Goal: Understand site structure: Understand site structure

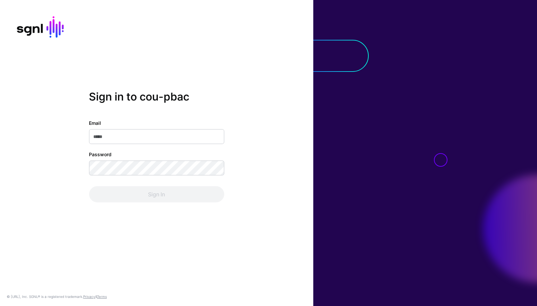
type input "**********"
click at [139, 182] on div "**********" at bounding box center [156, 161] width 135 height 83
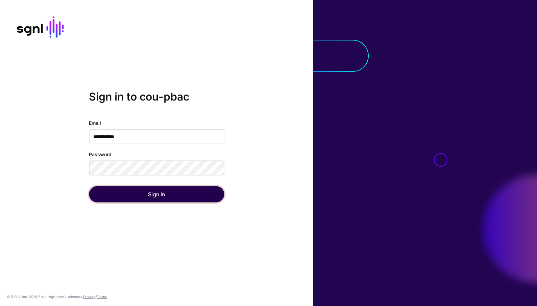
click at [139, 196] on button "Sign In" at bounding box center [156, 194] width 135 height 16
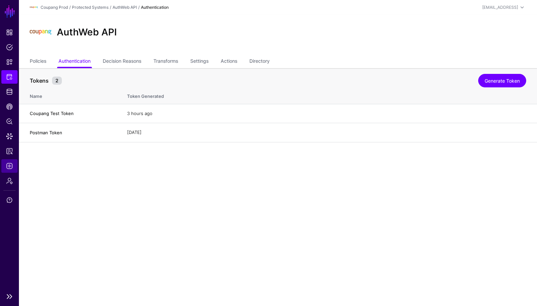
click at [9, 168] on span "Logs" at bounding box center [9, 166] width 7 height 7
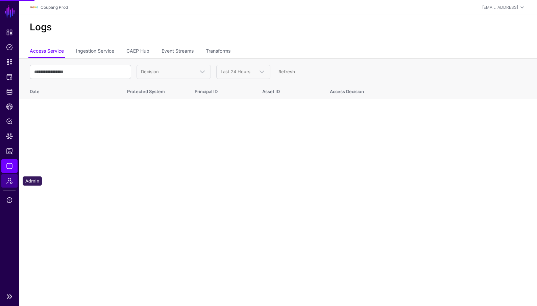
click at [9, 183] on span "Admin" at bounding box center [9, 181] width 7 height 7
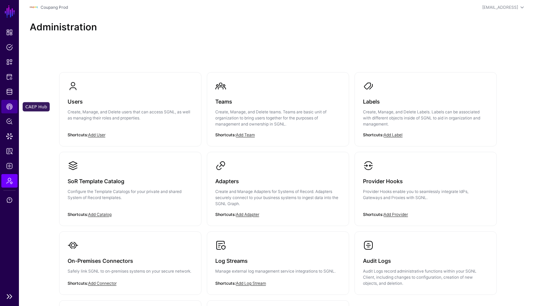
click at [8, 106] on span "CAEP Hub" at bounding box center [9, 106] width 7 height 7
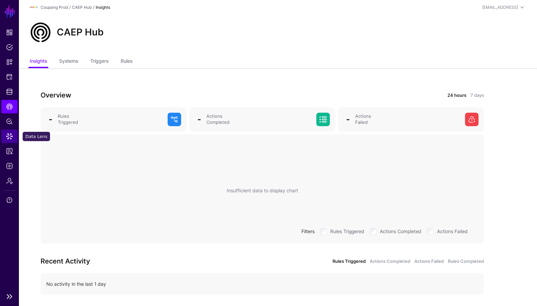
click at [5, 135] on link "Data Lens" at bounding box center [9, 137] width 16 height 14
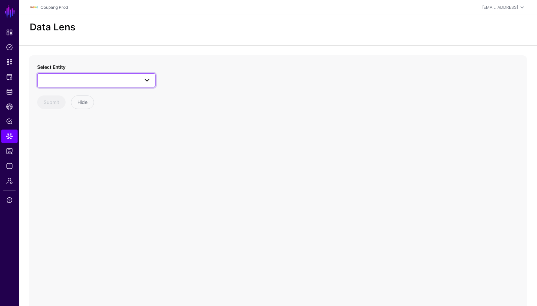
click at [68, 81] on span at bounding box center [96, 80] width 109 height 8
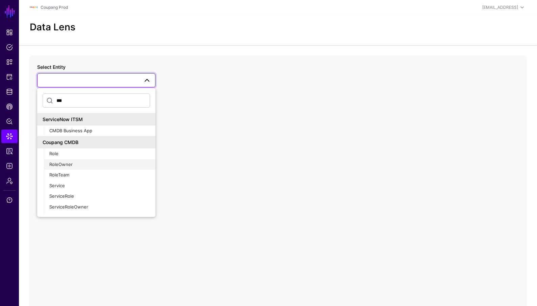
scroll to position [9, 0]
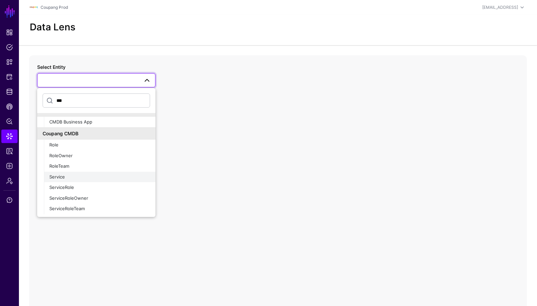
type input "***"
click at [77, 178] on div "Service" at bounding box center [99, 177] width 101 height 7
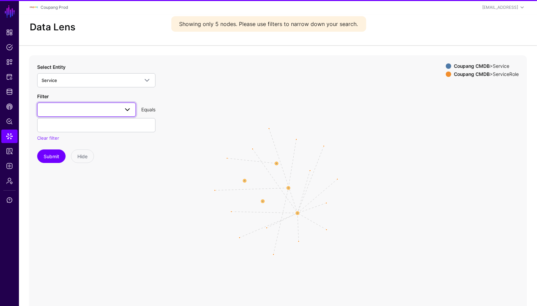
click at [84, 111] on span at bounding box center [87, 110] width 90 height 8
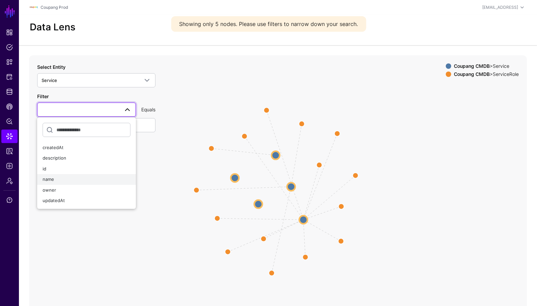
click at [58, 177] on div "name" at bounding box center [87, 179] width 88 height 7
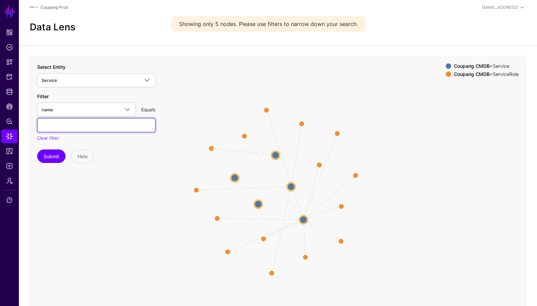
click at [76, 126] on input "text" at bounding box center [96, 125] width 118 height 14
type input "*******"
click at [37, 150] on button "Submit" at bounding box center [51, 157] width 28 height 14
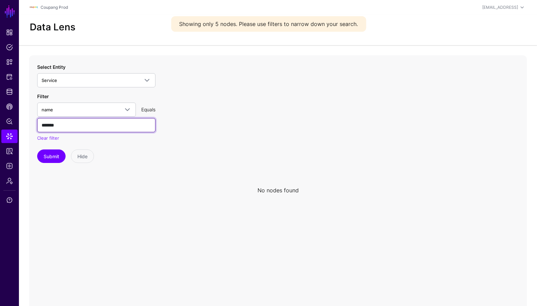
click at [99, 132] on input "*******" at bounding box center [96, 125] width 118 height 14
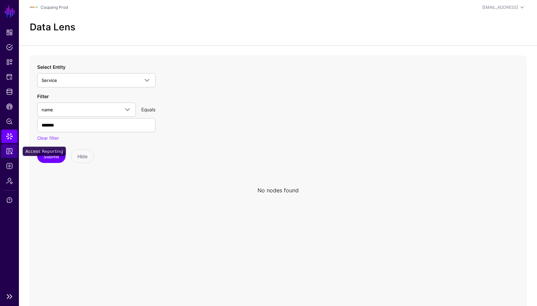
click at [11, 150] on span "Access Reporting" at bounding box center [9, 151] width 7 height 7
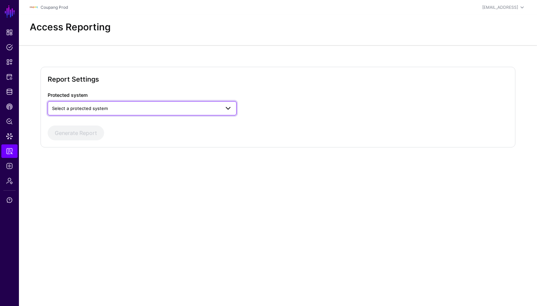
click at [80, 102] on link "Select a protected system" at bounding box center [142, 108] width 189 height 14
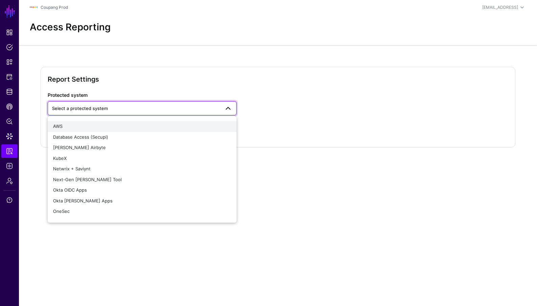
scroll to position [31, 0]
click at [67, 159] on div "KubeX" at bounding box center [142, 157] width 178 height 7
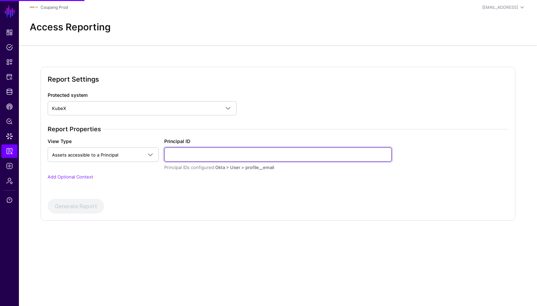
click at [197, 151] on input "Principal ID" at bounding box center [278, 155] width 228 height 14
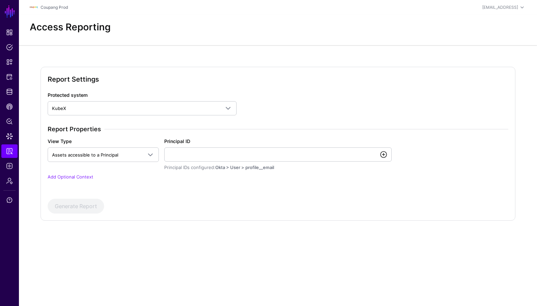
click at [381, 155] on link at bounding box center [383, 155] width 8 height 8
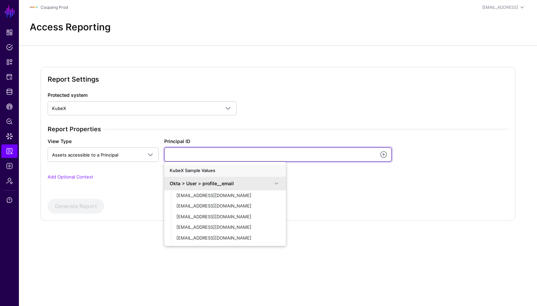
click at [269, 157] on input "Principal ID" at bounding box center [278, 155] width 228 height 14
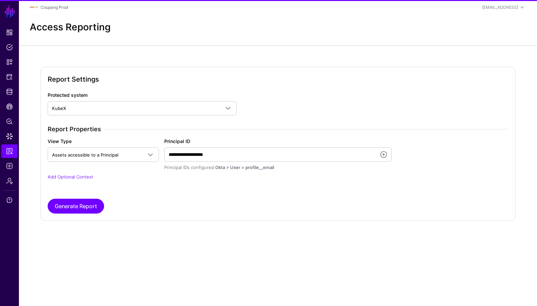
click at [63, 173] on div "**********" at bounding box center [278, 157] width 466 height 63
click at [63, 177] on link "Add Optional Context" at bounding box center [71, 176] width 46 height 5
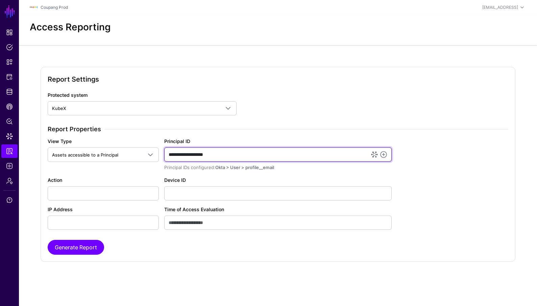
click at [242, 154] on input "**********" at bounding box center [278, 155] width 228 height 14
paste input "text"
type input "**********"
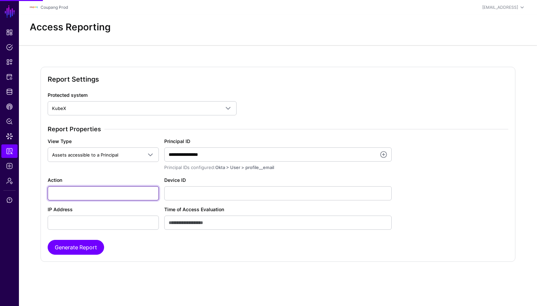
click at [120, 194] on input "Action" at bounding box center [103, 193] width 111 height 14
type input "******"
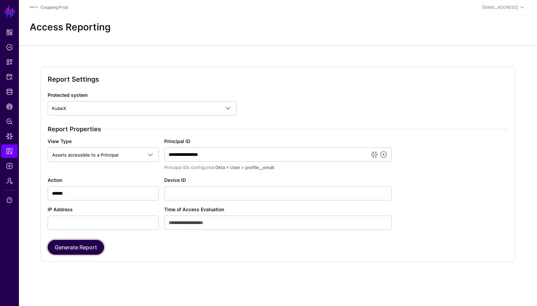
click at [75, 247] on button "Generate Report" at bounding box center [76, 247] width 56 height 15
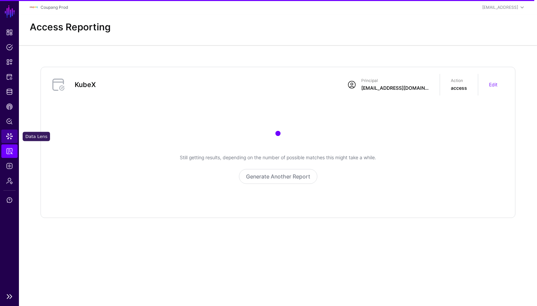
click at [10, 135] on span "Data Lens" at bounding box center [9, 136] width 7 height 7
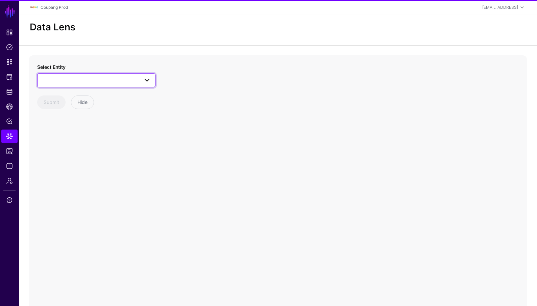
click at [66, 74] on link at bounding box center [96, 80] width 118 height 14
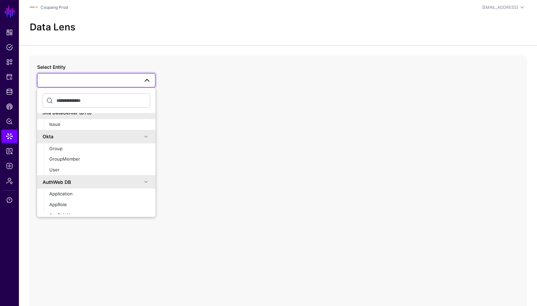
scroll to position [323, 0]
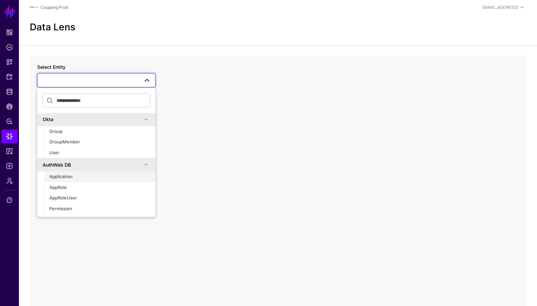
click at [77, 177] on div "Application" at bounding box center [99, 177] width 101 height 7
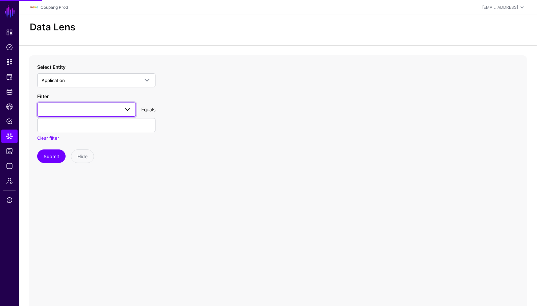
click at [92, 107] on span at bounding box center [87, 110] width 90 height 8
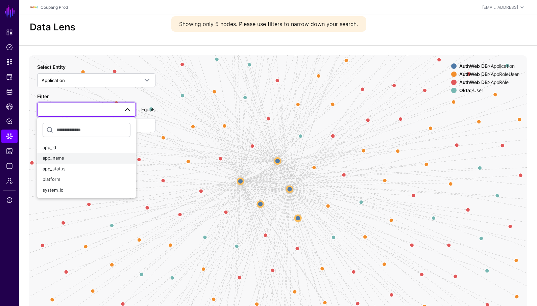
click at [62, 156] on span "app_name" at bounding box center [54, 157] width 22 height 5
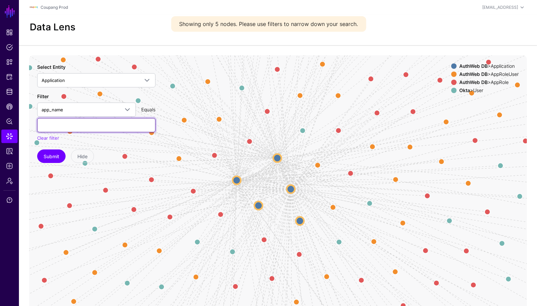
click at [76, 124] on input "text" at bounding box center [96, 125] width 118 height 14
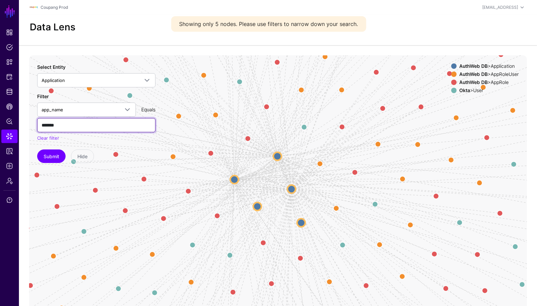
type input "*******"
click at [37, 150] on button "Submit" at bounding box center [51, 157] width 28 height 14
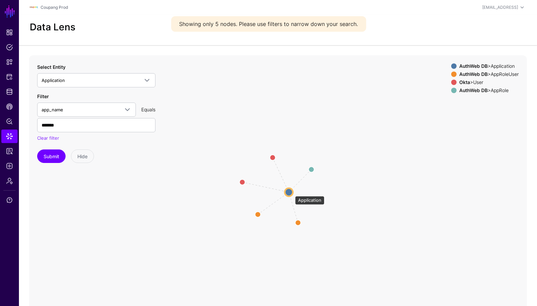
click at [290, 193] on circle at bounding box center [289, 192] width 8 height 8
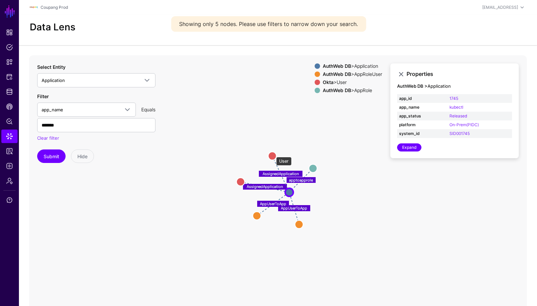
click at [272, 154] on circle at bounding box center [272, 156] width 8 height 8
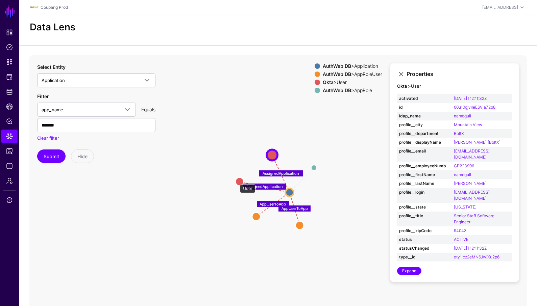
click at [236, 181] on circle at bounding box center [239, 182] width 8 height 8
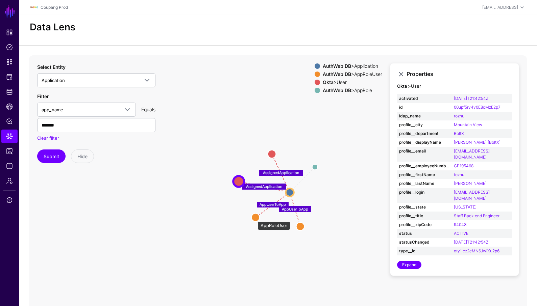
click at [254, 218] on circle at bounding box center [255, 217] width 8 height 8
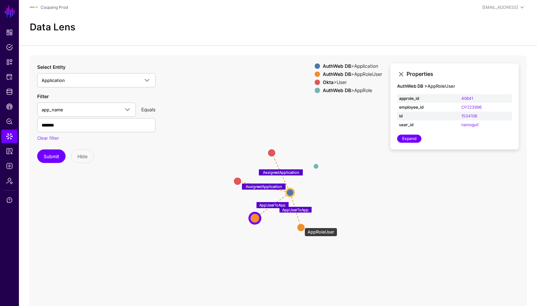
click at [301, 225] on circle at bounding box center [301, 228] width 8 height 8
click at [238, 180] on circle at bounding box center [237, 181] width 8 height 8
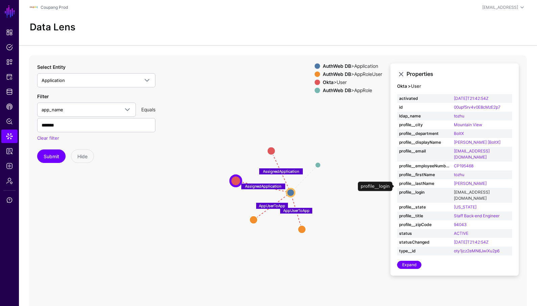
click at [472, 190] on link "[EMAIL_ADDRESS][DOMAIN_NAME]" at bounding box center [471, 195] width 36 height 11
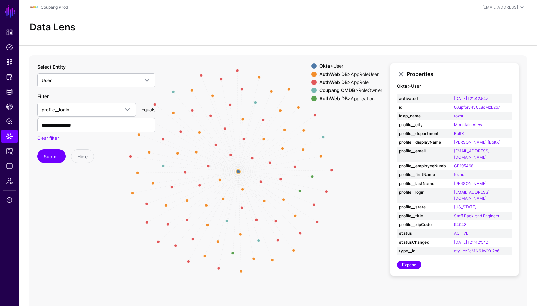
drag, startPoint x: 356, startPoint y: 266, endPoint x: 273, endPoint y: 281, distance: 83.7
click at [273, 281] on icon "oktatoauthwebuser RoleAssignment oktatoauthwebuser RoleAssignment RoleAssignmen…" at bounding box center [277, 190] width 497 height 270
click at [361, 73] on div "AuthWeb DB > AppRoleUser" at bounding box center [351, 74] width 66 height 5
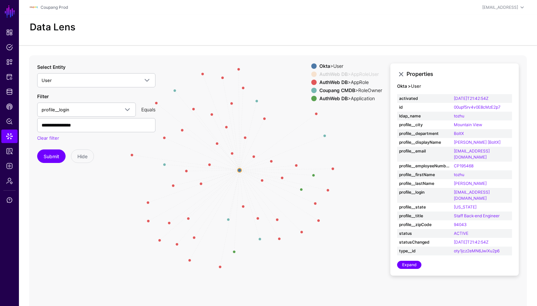
click at [360, 81] on div "AuthWeb DB > AppRole" at bounding box center [351, 82] width 66 height 5
click at [343, 98] on strong "AuthWeb DB" at bounding box center [333, 99] width 28 height 6
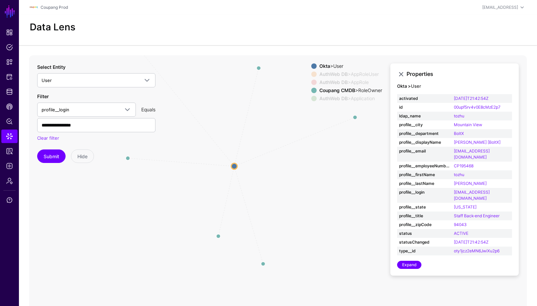
click at [264, 266] on icon "oktatoauthwebuser RoleAssignment oktatoauthwebuser RoleAssignment RoleAssignmen…" at bounding box center [277, 190] width 497 height 270
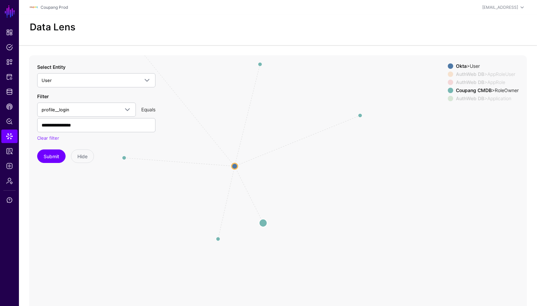
drag, startPoint x: 263, startPoint y: 263, endPoint x: 263, endPoint y: 222, distance: 40.9
click at [263, 222] on circle at bounding box center [263, 223] width 8 height 8
drag, startPoint x: 285, startPoint y: 124, endPoint x: 325, endPoint y: 145, distance: 45.0
click at [325, 145] on icon "oktatoauthwebuser RoleAssignment oktatoauthwebuser RoleAssignment RoleAssignmen…" at bounding box center [277, 190] width 497 height 270
drag, startPoint x: 306, startPoint y: 248, endPoint x: 285, endPoint y: 214, distance: 39.6
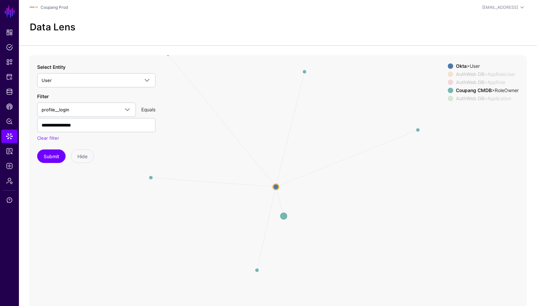
click at [285, 214] on circle at bounding box center [284, 216] width 8 height 8
click at [256, 280] on circle at bounding box center [257, 279] width 8 height 8
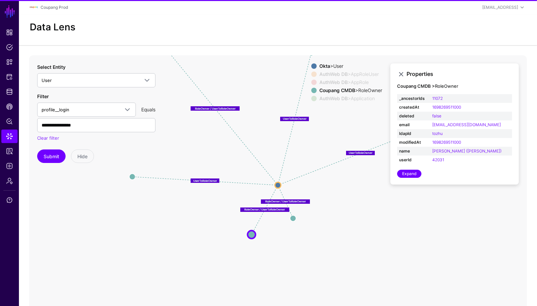
drag, startPoint x: 256, startPoint y: 280, endPoint x: 252, endPoint y: 234, distance: 46.5
click at [252, 234] on circle at bounding box center [252, 235] width 8 height 8
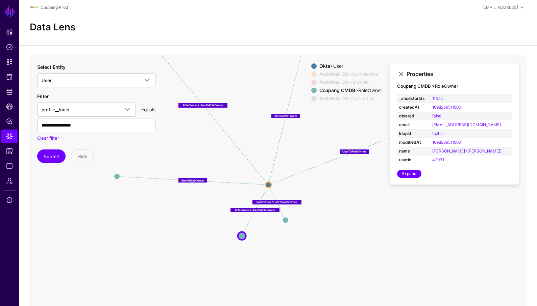
drag, startPoint x: 353, startPoint y: 233, endPoint x: 343, endPoint y: 233, distance: 10.1
click at [343, 233] on icon "RoleAssignment RoleAssignment oktatoauthwebuser RoleAssignment RoleAssignment R…" at bounding box center [277, 190] width 497 height 270
click at [285, 219] on circle at bounding box center [286, 220] width 6 height 6
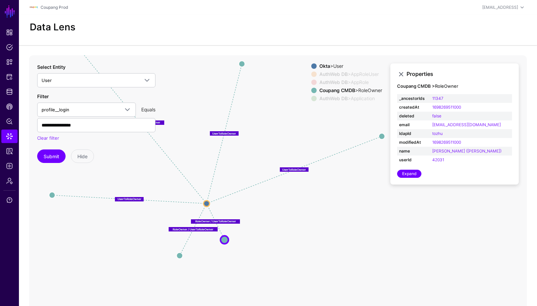
drag, startPoint x: 360, startPoint y: 214, endPoint x: 292, endPoint y: 237, distance: 71.8
click at [292, 237] on icon "oktatoauthwebuser RoleAssignment oktatoauthwebuser RoleAssignment RoleAssignmen…" at bounding box center [277, 190] width 497 height 270
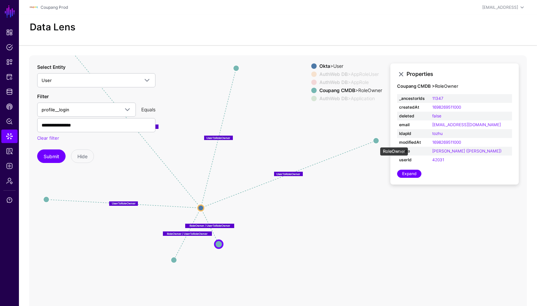
click at [376, 144] on circle at bounding box center [376, 141] width 6 height 6
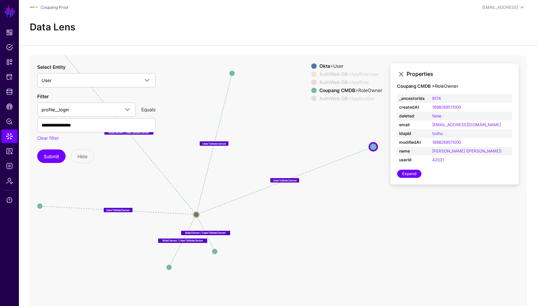
drag, startPoint x: 376, startPoint y: 182, endPoint x: 347, endPoint y: 220, distance: 48.5
click at [347, 221] on icon "RoleAssignment RoleAssignment oktatoauthwebuser RoleAssignment RoleAssignment R…" at bounding box center [277, 190] width 497 height 270
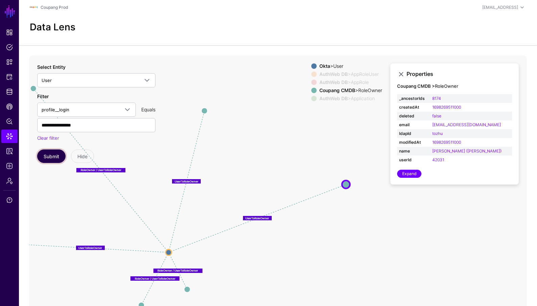
click at [48, 161] on button "Submit" at bounding box center [51, 157] width 28 height 14
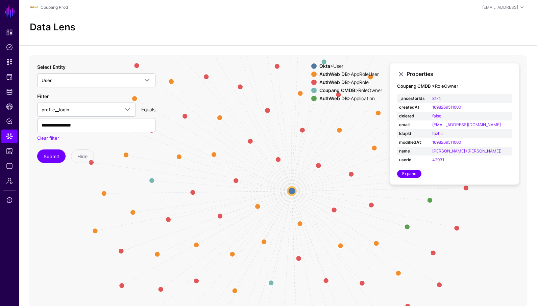
click at [365, 95] on div "Okta > User AuthWeb DB > AppRoleUser AuthWeb DB > AppRole Coupang CMDB > RoleOw…" at bounding box center [346, 83] width 71 height 41
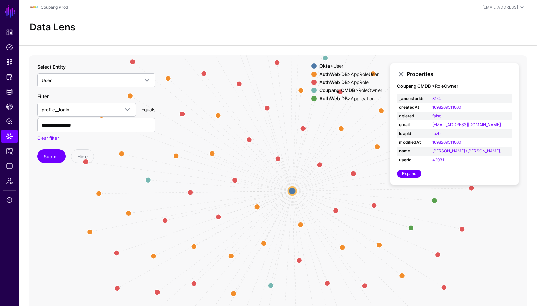
click at [358, 81] on div "AuthWeb DB > AppRole" at bounding box center [351, 82] width 66 height 5
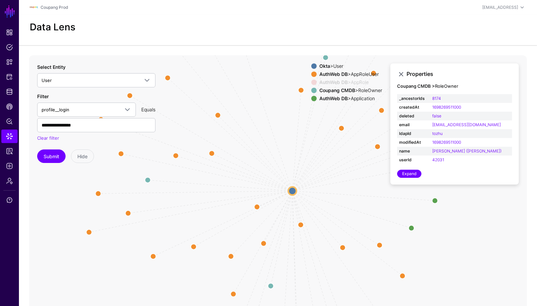
click at [358, 75] on div "AuthWeb DB > AppRoleUser" at bounding box center [351, 74] width 66 height 5
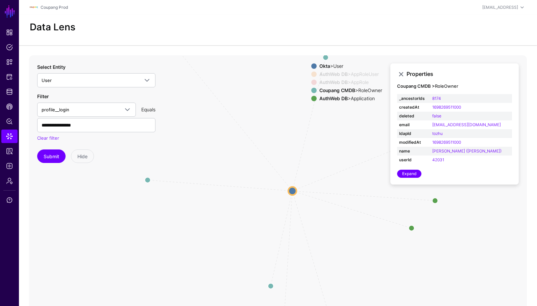
click at [359, 97] on div "AuthWeb DB > Application" at bounding box center [351, 98] width 66 height 5
drag, startPoint x: 406, startPoint y: 217, endPoint x: 398, endPoint y: 149, distance: 69.0
click at [399, 149] on app-datalens-visualizer "oktatoauthwebuser RoleAssignment oktatoauthwebuser RoleAssignment RoleAssignmen…" at bounding box center [277, 190] width 497 height 270
click at [265, 215] on icon "oktatoauthwebuser RoleAssignment oktatoauthwebuser RoleAssignment RoleAssignmen…" at bounding box center [277, 190] width 497 height 270
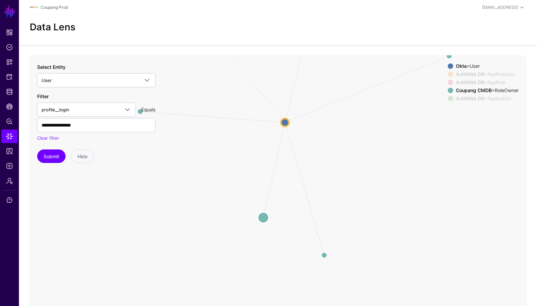
click at [263, 217] on circle at bounding box center [263, 217] width 11 height 11
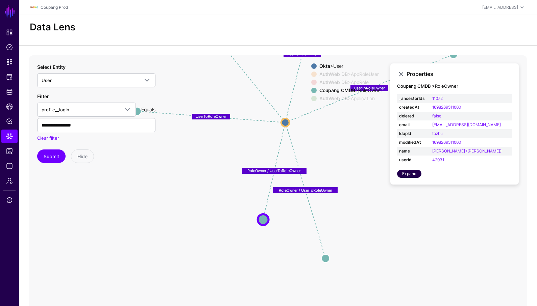
click at [412, 173] on link "Expand" at bounding box center [409, 174] width 24 height 8
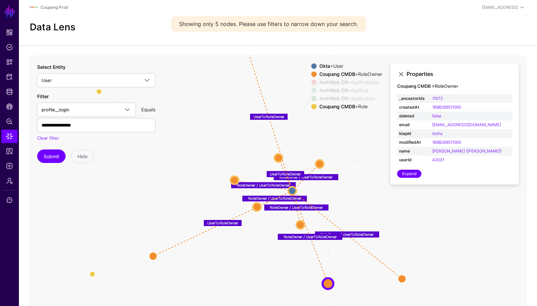
click at [349, 106] on strong "Coupang CMDB" at bounding box center [337, 107] width 36 height 6
click at [357, 74] on div "Coupang CMDB > RoleOwner" at bounding box center [351, 74] width 66 height 5
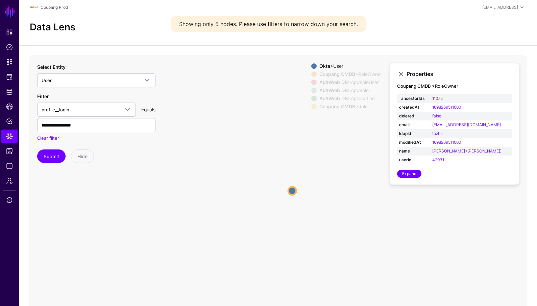
click at [335, 67] on div "Okta > User" at bounding box center [351, 65] width 66 height 5
click at [343, 110] on div "Okta > User Coupang CMDB > RoleOwner AuthWeb DB > AppRoleUser AuthWeb DB > AppR…" at bounding box center [346, 87] width 71 height 49
click at [343, 106] on strong "Coupang CMDB" at bounding box center [337, 107] width 36 height 6
click at [129, 257] on circle at bounding box center [127, 257] width 9 height 9
click at [127, 258] on icon "parent parent parent parent parent RoleOwner / UserToRoleOwner RoleOwner / User…" at bounding box center [277, 190] width 497 height 270
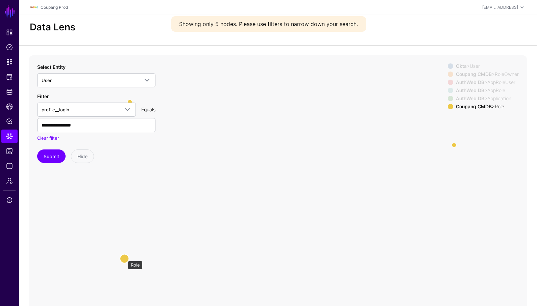
click at [124, 258] on circle at bounding box center [124, 258] width 9 height 9
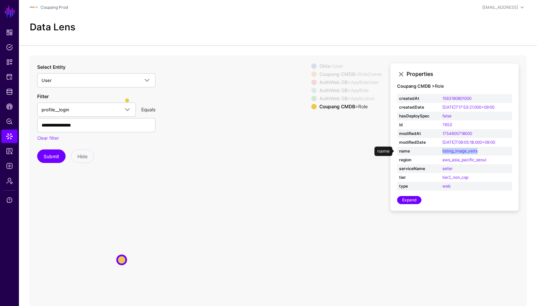
drag, startPoint x: 485, startPoint y: 152, endPoint x: 431, endPoint y: 153, distance: 53.4
click at [431, 153] on tr "name listing_image_vertx" at bounding box center [454, 151] width 115 height 9
copy tr "listing_image_vertx"
click at [355, 92] on div "AuthWeb DB > AppRole" at bounding box center [351, 90] width 66 height 5
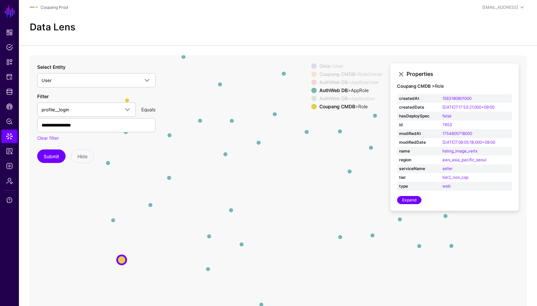
click at [356, 91] on div "AuthWeb DB > AppRole" at bounding box center [351, 90] width 66 height 5
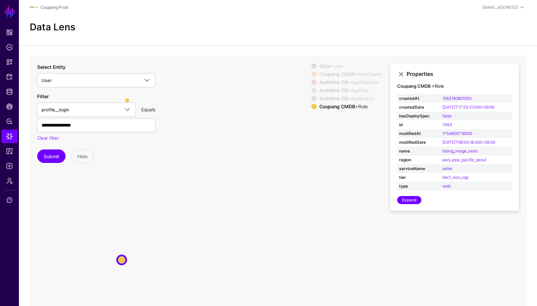
click at [368, 74] on div "Coupang CMDB > RoleOwner" at bounding box center [351, 74] width 66 height 5
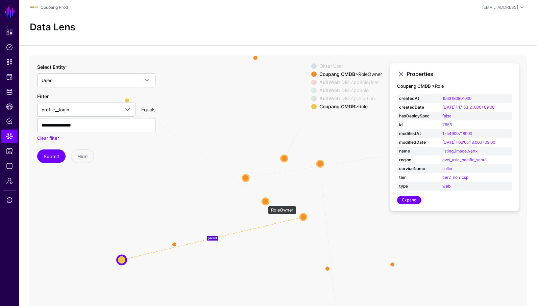
click at [264, 203] on circle at bounding box center [265, 201] width 7 height 7
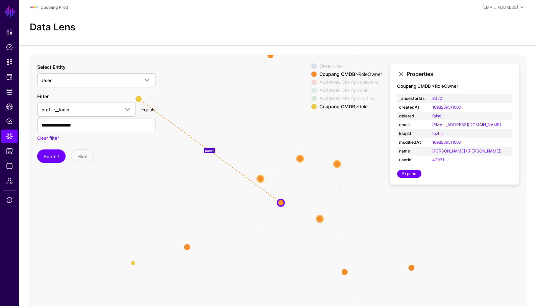
drag, startPoint x: 308, startPoint y: 186, endPoint x: 347, endPoint y: 196, distance: 40.3
click at [345, 194] on icon "parent parent parent parent parent RoleOwner / UserToRoleOwner RoleOwner / User…" at bounding box center [277, 190] width 497 height 270
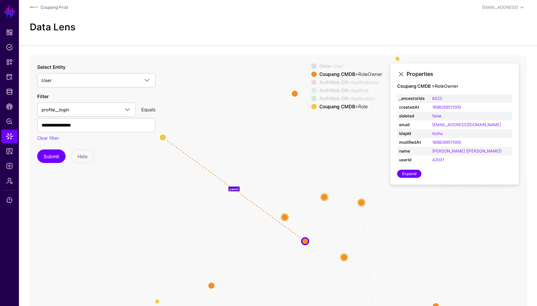
drag, startPoint x: 183, startPoint y: 179, endPoint x: 186, endPoint y: 232, distance: 53.4
click at [186, 232] on icon "parent parent parent parent parent RoleOwner / UserToRoleOwner RoleOwner / User…" at bounding box center [277, 190] width 497 height 270
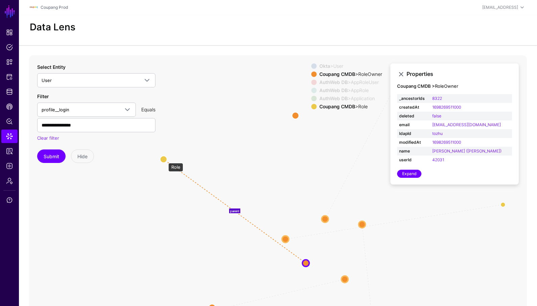
click at [165, 160] on circle at bounding box center [163, 159] width 7 height 7
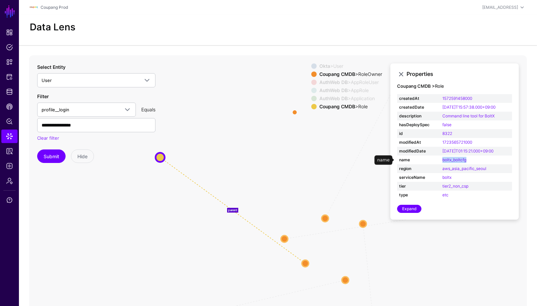
drag, startPoint x: 476, startPoint y: 159, endPoint x: 436, endPoint y: 158, distance: 40.2
click at [440, 158] on td "boltx_boltcfg" at bounding box center [476, 160] width 72 height 9
copy link "boltx_boltcfg"
click at [11, 108] on span "CAEP Hub" at bounding box center [9, 106] width 7 height 7
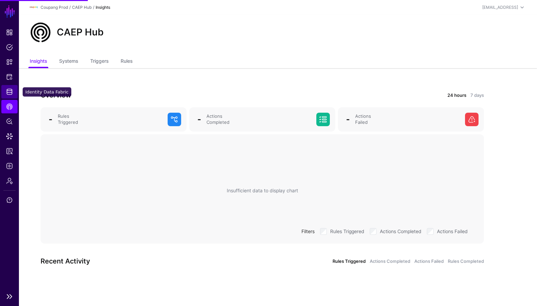
click at [12, 96] on link "Identity Data Fabric" at bounding box center [9, 92] width 16 height 14
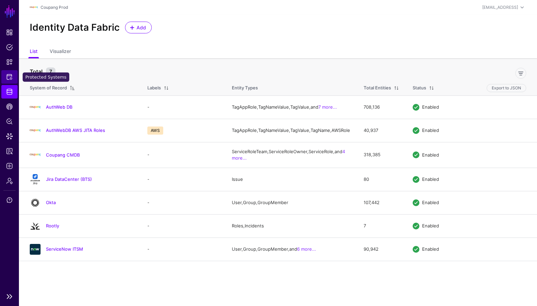
click at [8, 73] on link "Protected Systems" at bounding box center [9, 77] width 16 height 14
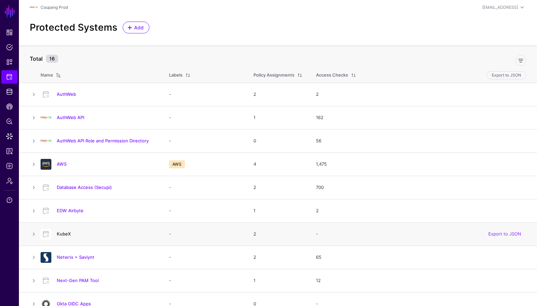
click at [65, 236] on link "KubeX" at bounding box center [64, 233] width 14 height 5
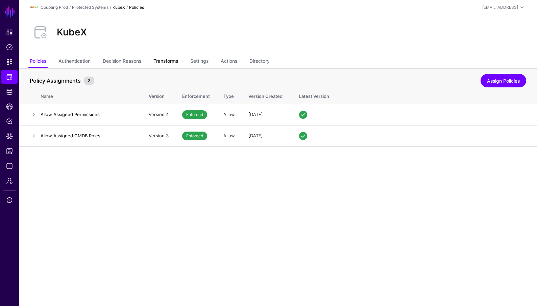
click at [170, 59] on link "Transforms" at bounding box center [165, 61] width 25 height 13
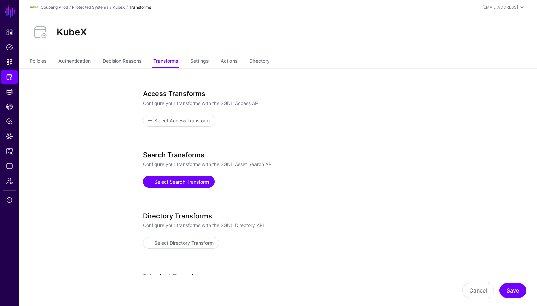
click at [183, 186] on link "Select Search Transform" at bounding box center [179, 182] width 72 height 12
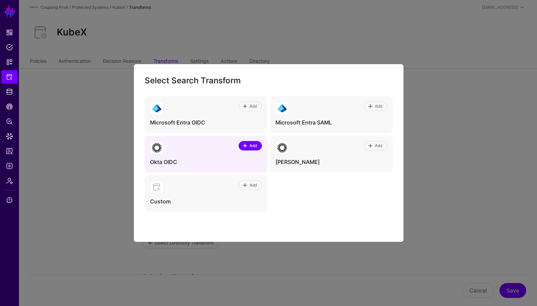
click at [251, 147] on span "Add" at bounding box center [252, 146] width 9 height 6
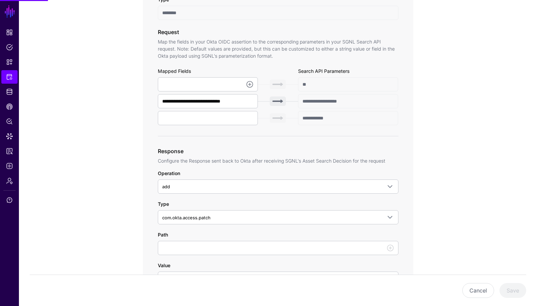
scroll to position [212, 0]
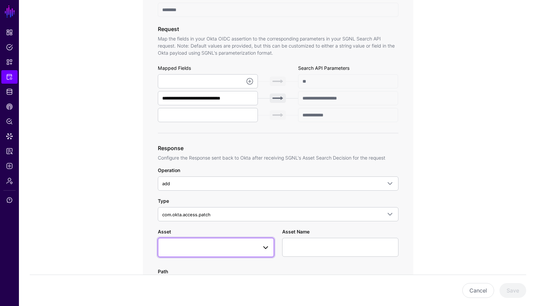
click at [212, 244] on span at bounding box center [215, 247] width 107 height 8
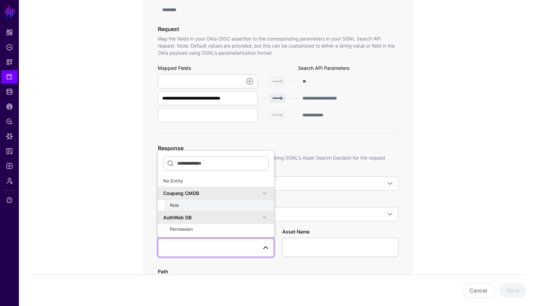
click at [223, 206] on div "Role" at bounding box center [219, 205] width 99 height 7
type input "**********"
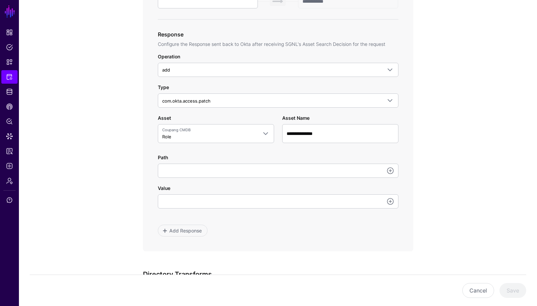
scroll to position [327, 0]
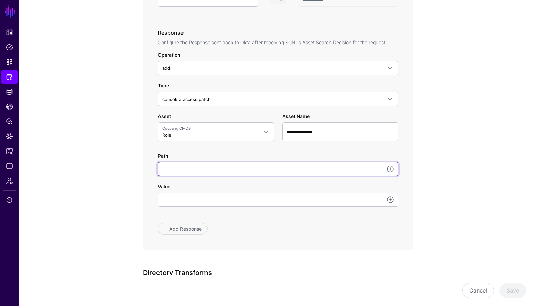
click at [200, 169] on input "Path" at bounding box center [278, 169] width 240 height 14
type input "**********"
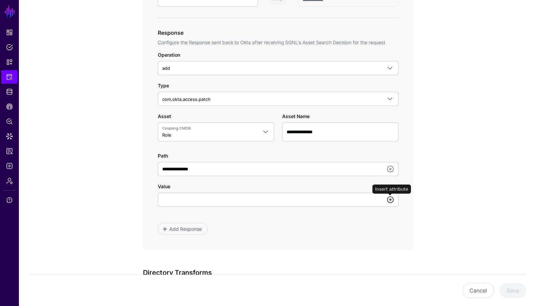
click at [392, 202] on link at bounding box center [390, 200] width 8 height 8
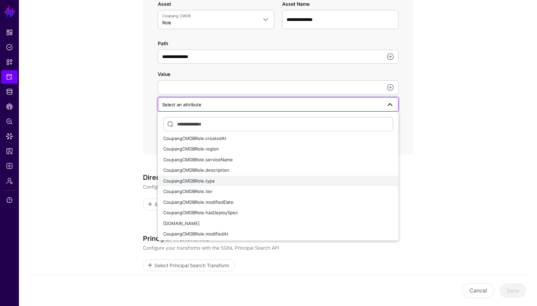
scroll to position [26, 0]
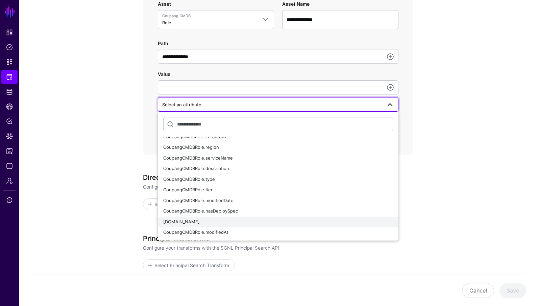
click at [200, 223] on span "[DOMAIN_NAME]" at bounding box center [181, 221] width 36 height 5
type input "**********"
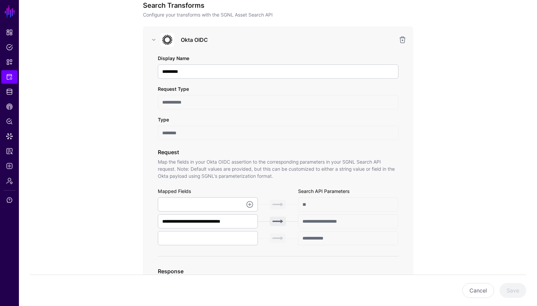
scroll to position [87, 0]
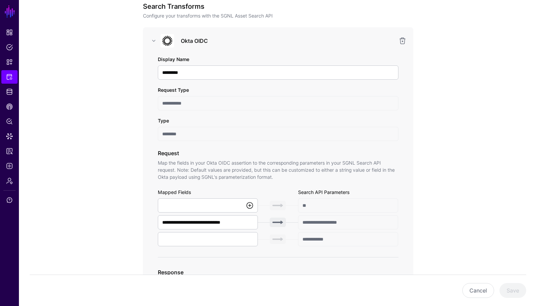
click at [250, 206] on link at bounding box center [249, 206] width 8 height 8
click at [228, 229] on span "{$.data.context.user.profile.login}" at bounding box center [198, 231] width 71 height 5
type input "**********"
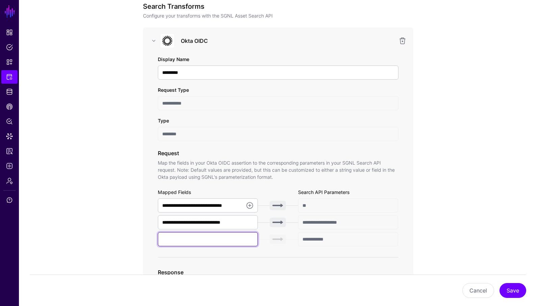
click at [244, 241] on input "text" at bounding box center [208, 239] width 100 height 14
click at [335, 231] on div "**********" at bounding box center [278, 223] width 240 height 48
drag, startPoint x: 250, startPoint y: 222, endPoint x: 122, endPoint y: 219, distance: 128.3
click at [180, 242] on input "text" at bounding box center [208, 239] width 100 height 14
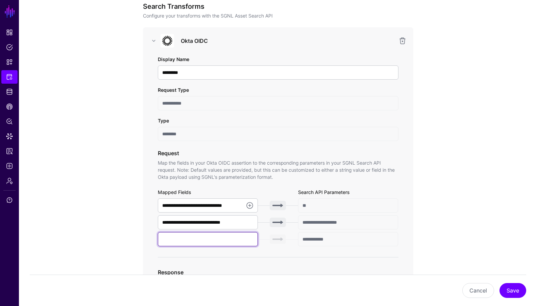
paste input "**********"
type input "**********"
drag, startPoint x: 244, startPoint y: 220, endPoint x: 123, endPoint y: 215, distance: 121.7
click at [161, 237] on input "text" at bounding box center [208, 239] width 100 height 14
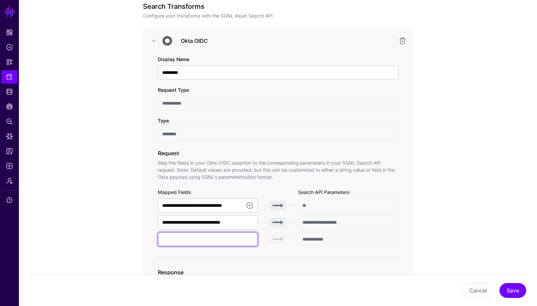
paste input "**********"
click at [206, 238] on input "**********" at bounding box center [208, 239] width 100 height 14
click at [237, 239] on input "**********" at bounding box center [208, 239] width 100 height 14
type input "**********"
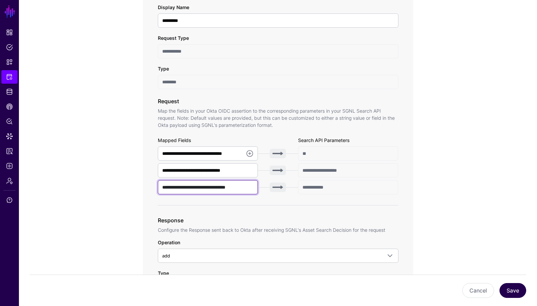
scroll to position [152, 0]
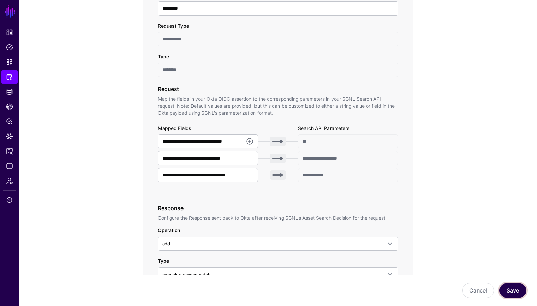
click at [512, 288] on button "Save" at bounding box center [512, 290] width 27 height 15
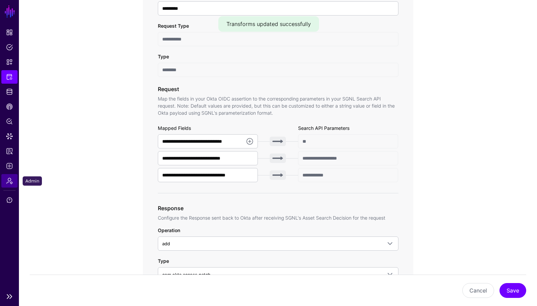
click at [11, 176] on link "Admin" at bounding box center [9, 181] width 16 height 14
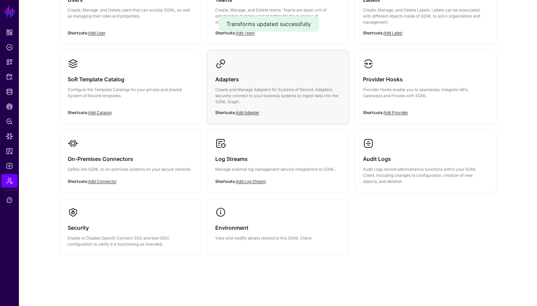
click at [265, 94] on p "Create and Manage Adapters for Systems of Record. Adapters securely connect to …" at bounding box center [277, 96] width 125 height 18
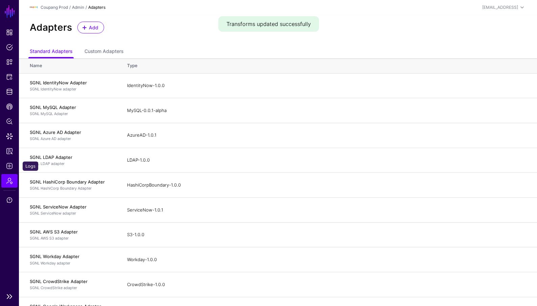
click at [10, 175] on link "Admin" at bounding box center [9, 181] width 16 height 14
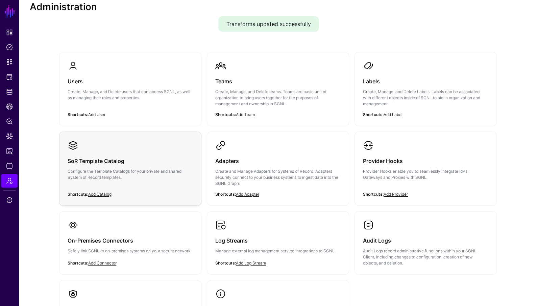
scroll to position [27, 0]
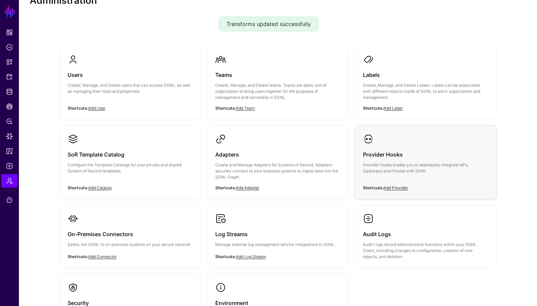
click at [428, 147] on div "Provider Hooks Provider Hooks enable you to seamlessly integrate IdPs, Gateways…" at bounding box center [425, 165] width 125 height 41
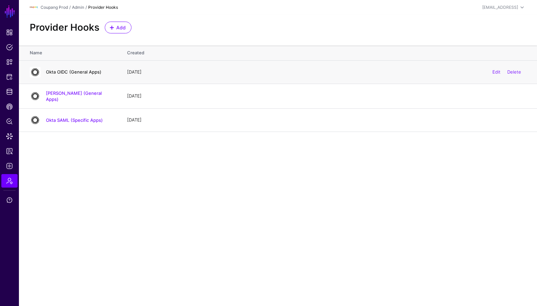
click at [85, 73] on link "Okta OIDC (General Apps)" at bounding box center [73, 71] width 55 height 5
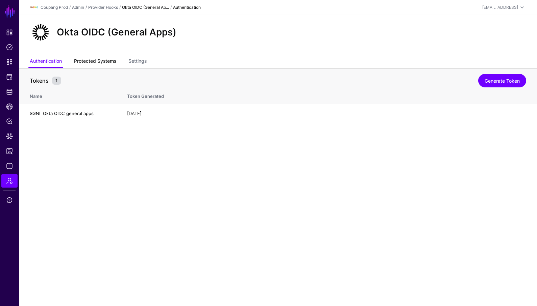
click at [98, 63] on link "Protected Systems" at bounding box center [95, 61] width 42 height 13
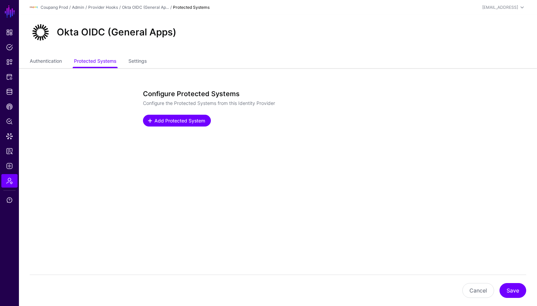
click at [187, 123] on span "Add Protected System" at bounding box center [179, 120] width 52 height 7
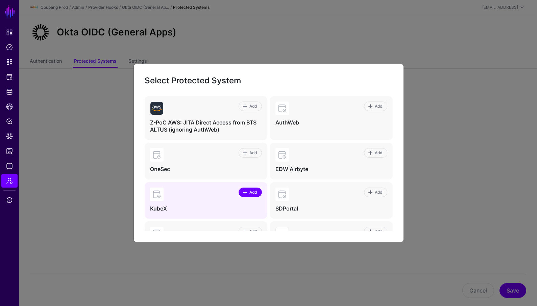
click at [253, 191] on span "Add" at bounding box center [252, 192] width 9 height 6
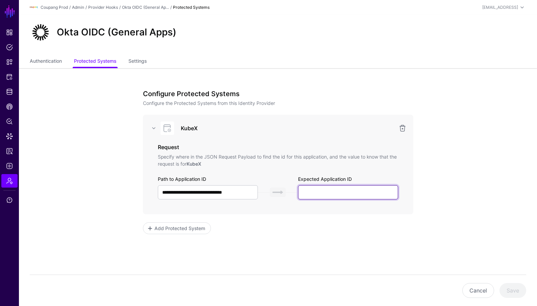
click at [305, 191] on input "text" at bounding box center [348, 192] width 100 height 14
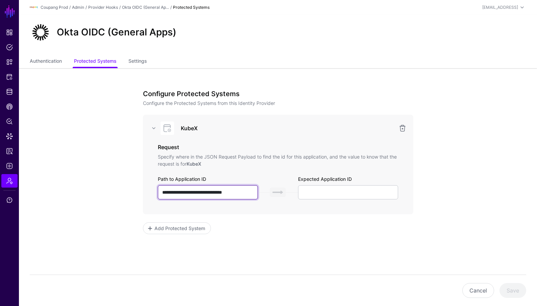
click at [224, 193] on input "**********" at bounding box center [208, 192] width 100 height 14
click at [231, 192] on input "**********" at bounding box center [208, 192] width 100 height 14
type input "**********"
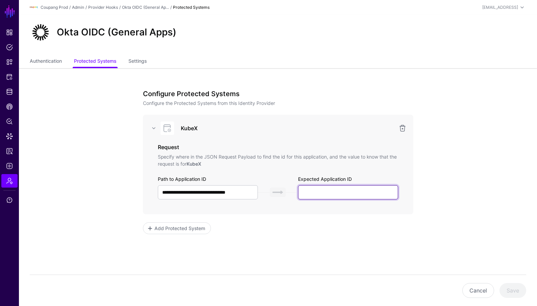
click at [322, 194] on input "text" at bounding box center [348, 192] width 100 height 14
type input "*******"
click at [511, 289] on button "Save" at bounding box center [512, 290] width 27 height 15
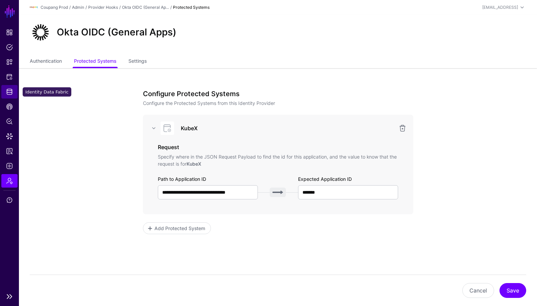
click at [14, 88] on link "Identity Data Fabric" at bounding box center [9, 92] width 16 height 14
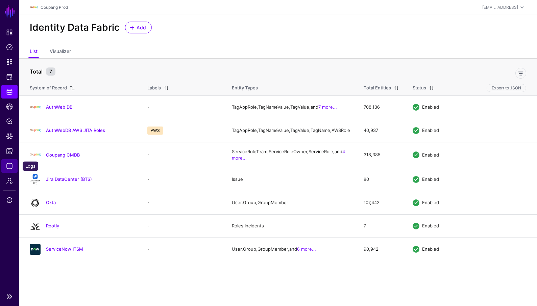
click at [15, 164] on link "Logs" at bounding box center [9, 166] width 16 height 14
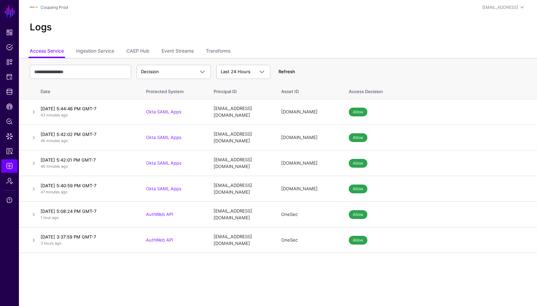
click at [291, 74] on link "Refresh" at bounding box center [286, 71] width 17 height 5
click at [294, 71] on div "Decision Decision Match Last 24 Hours Last 24 Hours Last 7 Days Last 30 Days La…" at bounding box center [278, 72] width 496 height 20
click at [290, 71] on link "Refresh" at bounding box center [286, 71] width 17 height 5
click at [12, 93] on span "Identity Data Fabric" at bounding box center [9, 91] width 7 height 7
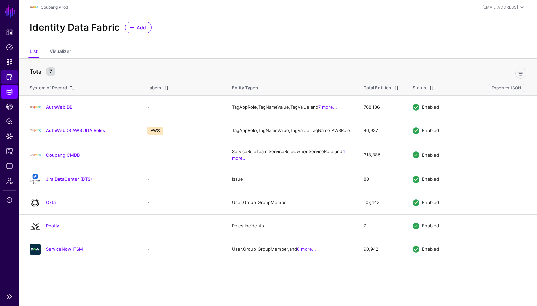
click at [13, 78] on link "Protected Systems" at bounding box center [9, 77] width 16 height 14
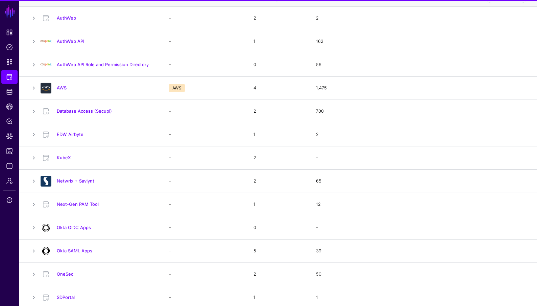
scroll to position [115, 0]
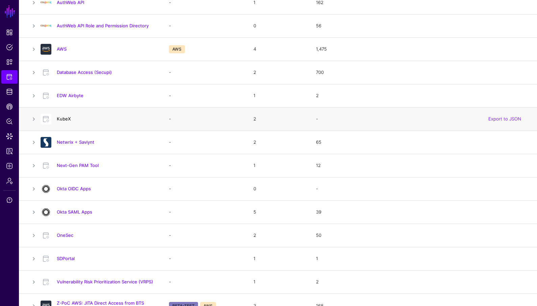
click at [61, 119] on link "KubeX" at bounding box center [64, 118] width 14 height 5
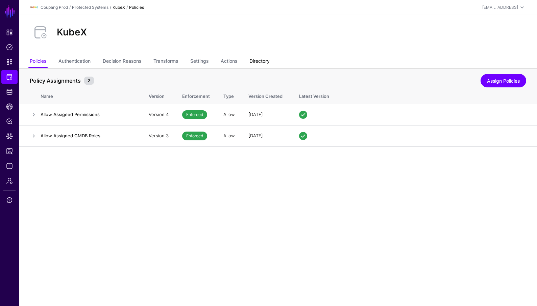
click at [266, 64] on link "Directory" at bounding box center [259, 61] width 20 height 13
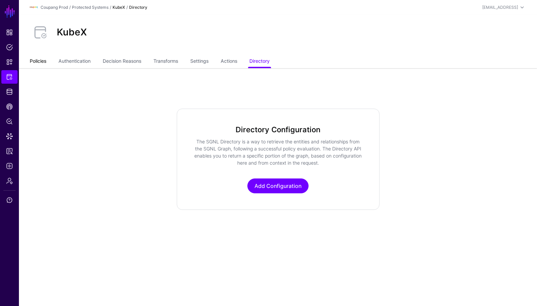
click at [38, 60] on link "Policies" at bounding box center [38, 61] width 17 height 13
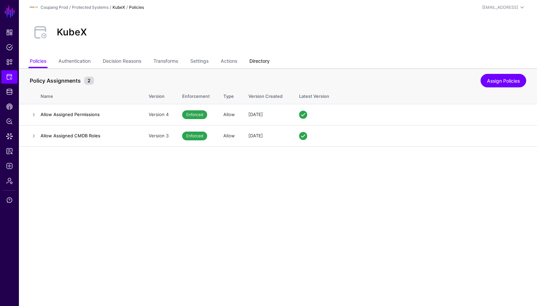
click at [256, 63] on link "Directory" at bounding box center [259, 61] width 20 height 13
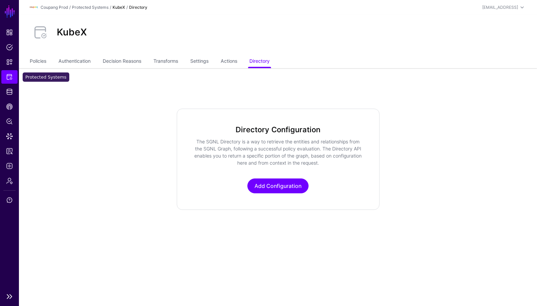
click at [11, 79] on span "Protected Systems" at bounding box center [9, 77] width 7 height 7
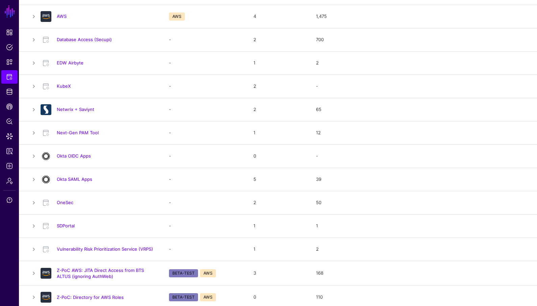
scroll to position [151, 0]
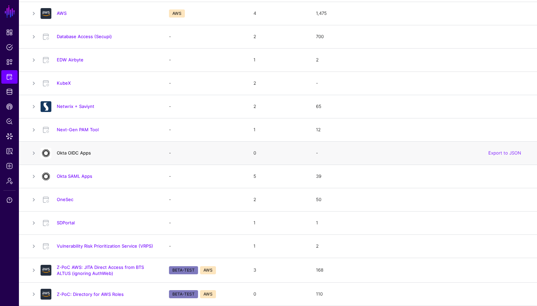
click at [74, 154] on link "Okta OIDC Apps" at bounding box center [74, 152] width 34 height 5
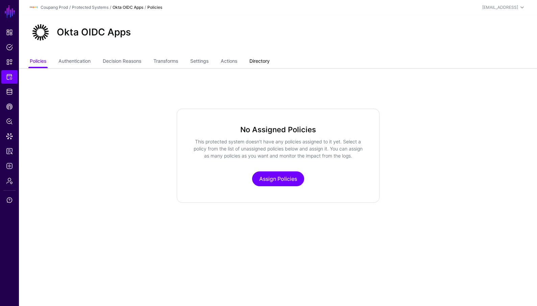
click at [265, 61] on link "Directory" at bounding box center [259, 61] width 20 height 13
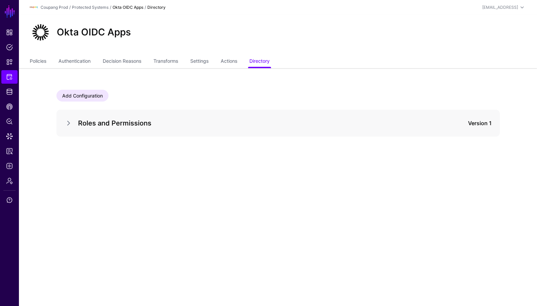
click at [63, 120] on div "Roles and Permissions Version 1" at bounding box center [277, 123] width 443 height 27
click at [68, 123] on link at bounding box center [68, 123] width 8 height 8
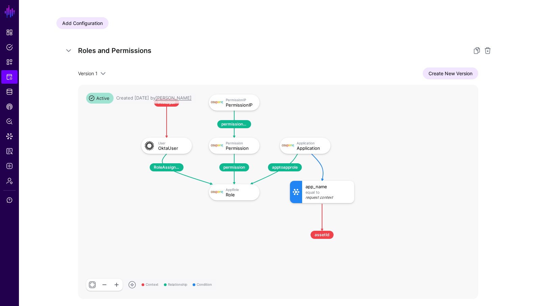
scroll to position [73, 0]
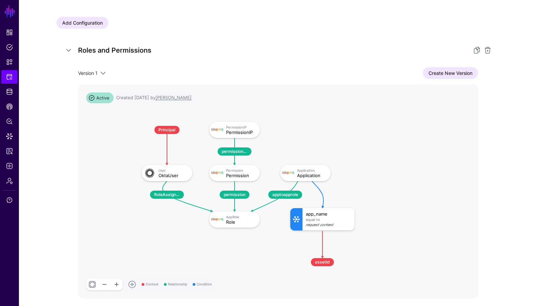
drag, startPoint x: 207, startPoint y: 207, endPoint x: 206, endPoint y: 233, distance: 26.3
click at [206, 233] on rect at bounding box center [134, 115] width 39979 height 21408
